Goal: Transaction & Acquisition: Purchase product/service

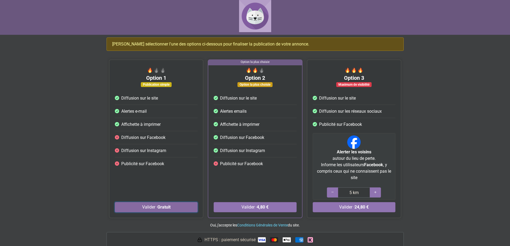
click at [141, 209] on button "Valider · Gratuit" at bounding box center [156, 207] width 83 height 10
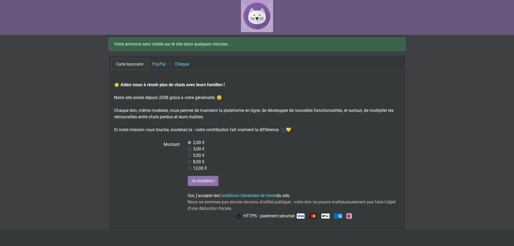
click at [253, 14] on img at bounding box center [257, 16] width 32 height 32
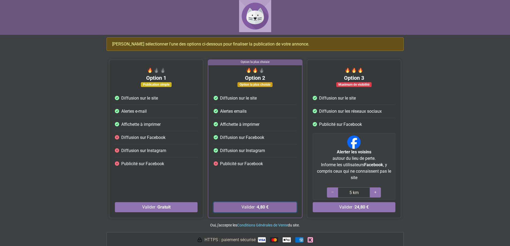
click at [249, 208] on button "Valider · 4,80 €" at bounding box center [255, 207] width 83 height 10
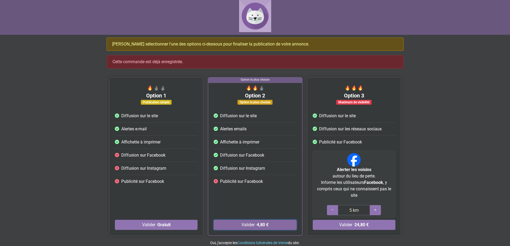
click at [257, 222] on button "Valider · 4,80 €" at bounding box center [255, 225] width 83 height 10
click at [253, 19] on img at bounding box center [255, 16] width 32 height 32
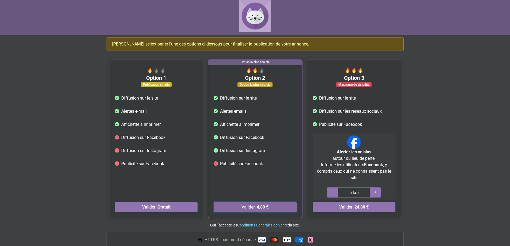
click at [249, 209] on button "Valider · 4,80 €" at bounding box center [255, 207] width 83 height 10
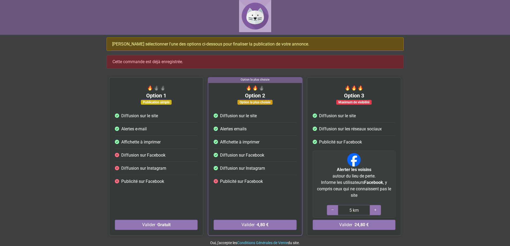
click at [260, 18] on img at bounding box center [255, 16] width 32 height 32
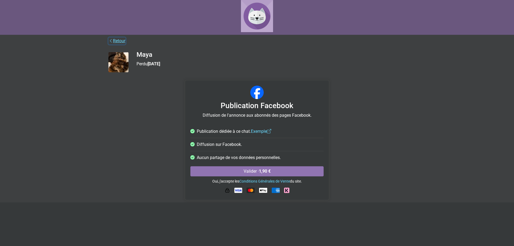
click at [116, 40] on link "Retour" at bounding box center [116, 40] width 17 height 7
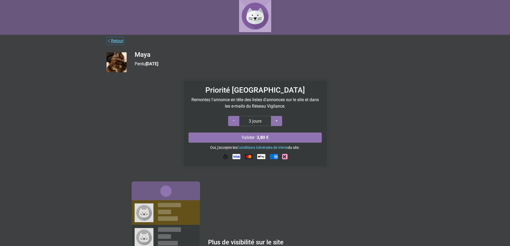
click at [112, 39] on link "Retour" at bounding box center [115, 40] width 17 height 7
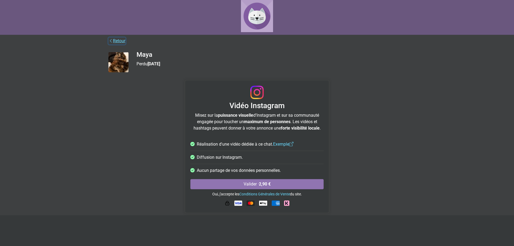
click at [110, 40] on icon at bounding box center [111, 40] width 4 height 5
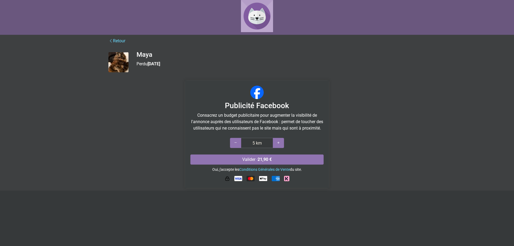
click at [121, 45] on div "Retour Maya Perdu [DATE] Publicité Facebook Consacrez un budget publicitaire po…" at bounding box center [256, 113] width 305 height 153
click at [120, 43] on link "Retour" at bounding box center [116, 40] width 17 height 7
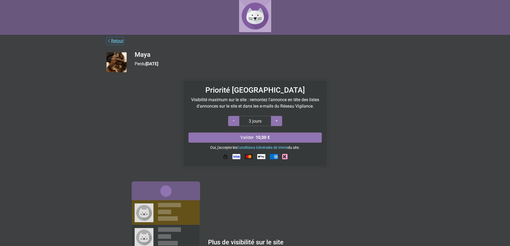
click at [120, 41] on link "Retour" at bounding box center [115, 40] width 17 height 7
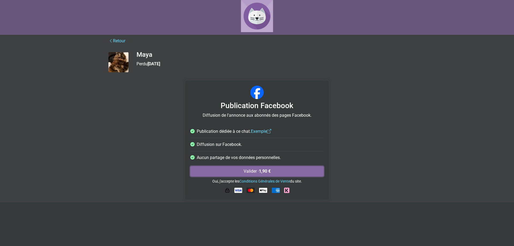
click at [281, 172] on button "Valider · 1,90 €" at bounding box center [256, 171] width 133 height 10
